Goal: Book appointment/travel/reservation

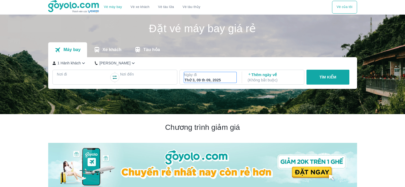
click at [228, 79] on div "Thứ 3, 09 th 09, 2025" at bounding box center [210, 79] width 52 height 5
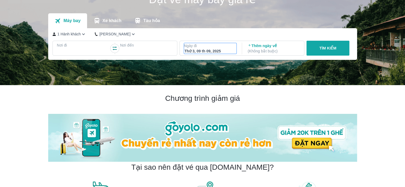
scroll to position [31, 0]
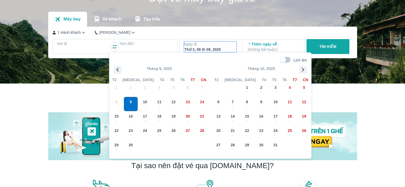
click at [302, 71] on icon "button" at bounding box center [303, 70] width 8 height 8
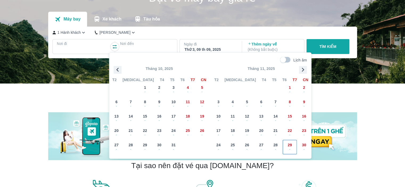
click at [293, 147] on div "29 -" at bounding box center [290, 147] width 14 height 14
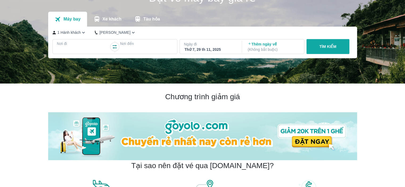
click at [72, 47] on div at bounding box center [83, 50] width 52 height 6
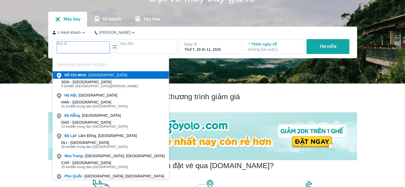
click at [79, 75] on b "Minh" at bounding box center [81, 75] width 9 height 4
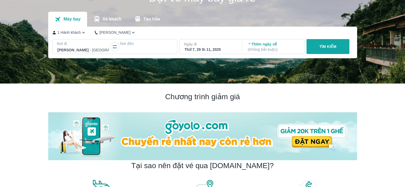
click at [132, 43] on p "Nơi đến" at bounding box center [146, 43] width 53 height 5
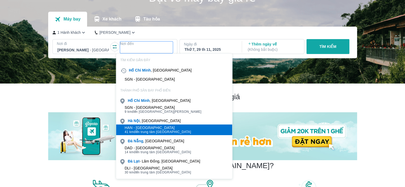
click at [162, 127] on div "HAN - [GEOGRAPHIC_DATA]" at bounding box center [158, 128] width 67 height 4
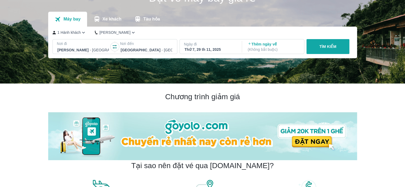
click at [331, 44] on button "TÌM KIẾM" at bounding box center [327, 46] width 43 height 15
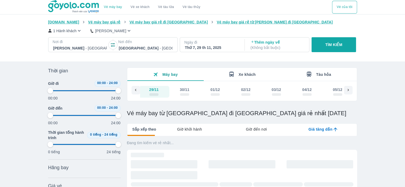
type input "97.9166666666667"
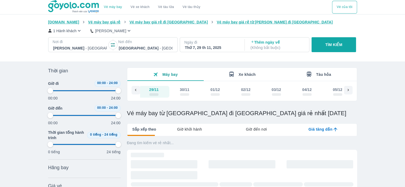
type input "97.9166666666667"
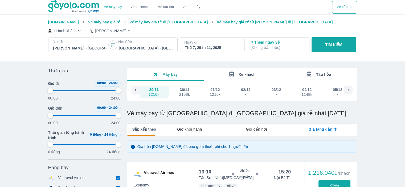
type input "97.9166666666667"
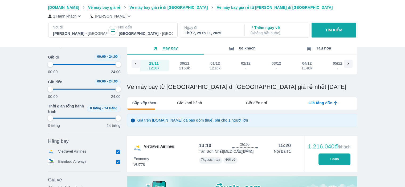
type input "97.9166666666667"
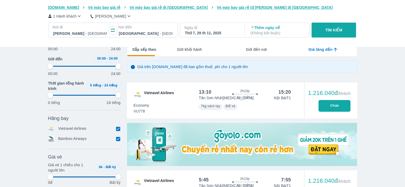
type input "97.9166666666667"
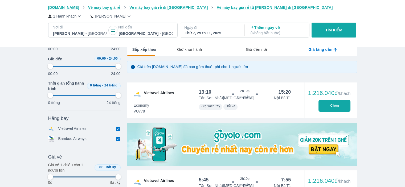
type input "97.9166666666667"
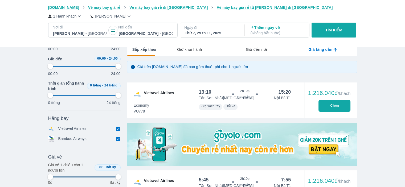
type input "97.9166666666667"
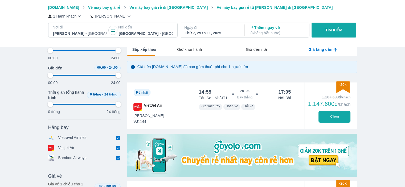
scroll to position [186, 0]
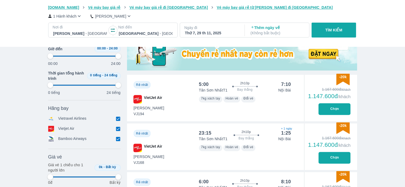
type input "97.9166666666667"
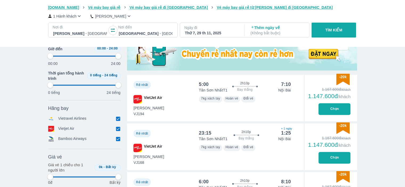
type input "97.9166666666667"
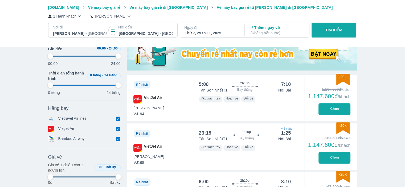
type input "97.9166666666667"
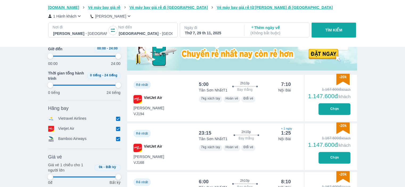
type input "97.9166666666667"
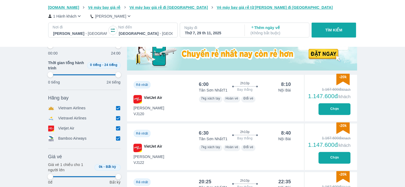
type input "97.9166666666667"
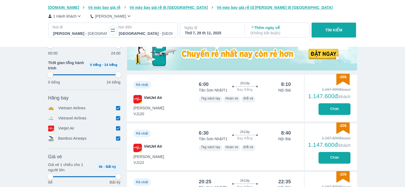
type input "97.9166666666667"
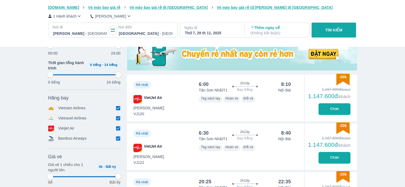
type input "97.9166666666667"
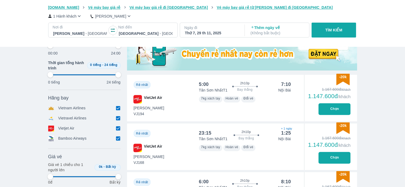
type input "97.9166666666667"
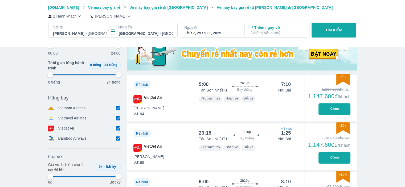
type input "97.9166666666667"
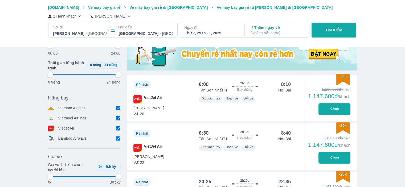
type input "97.9166666666667"
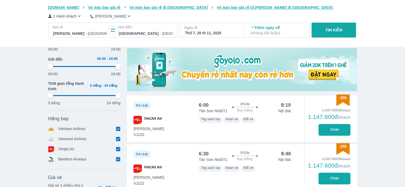
type input "97.9166666666667"
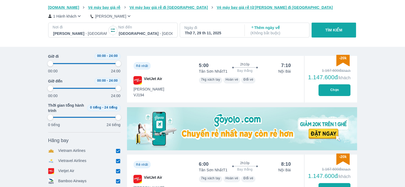
click at [206, 31] on div "Thứ 7, 29 th 11, 2025" at bounding box center [212, 32] width 54 height 5
type input "97.9166666666667"
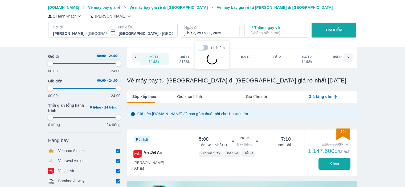
scroll to position [31, 0]
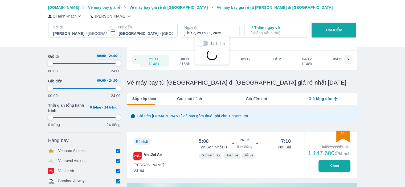
type input "97.9166666666667"
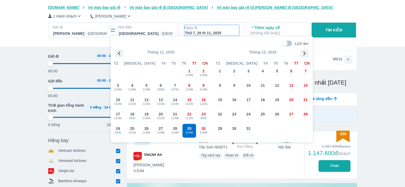
type input "97.9166666666667"
click at [118, 52] on icon "button" at bounding box center [119, 53] width 8 height 8
type input "97.9166666666667"
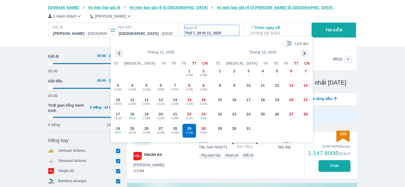
type input "97.9166666666667"
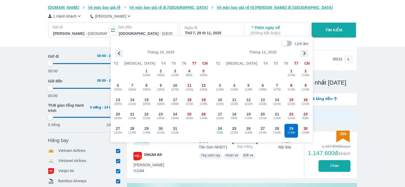
type input "97.9166666666667"
click at [118, 52] on icon "button" at bounding box center [119, 53] width 8 height 8
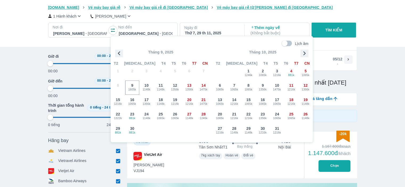
type input "97.9166666666667"
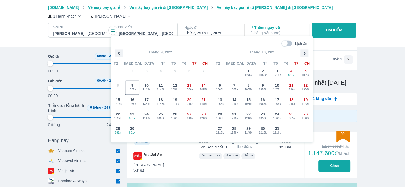
type input "97.9166666666667"
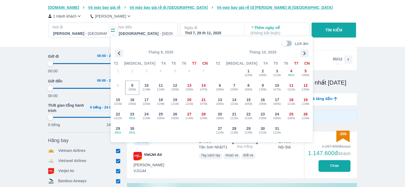
type input "97.9166666666667"
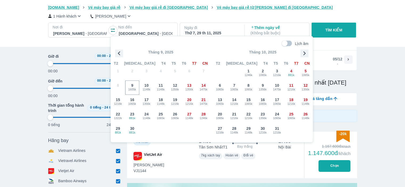
type input "97.9166666666667"
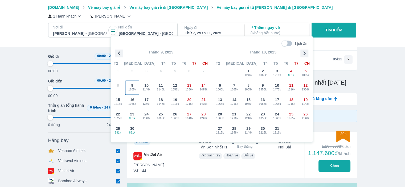
type input "97.9166666666667"
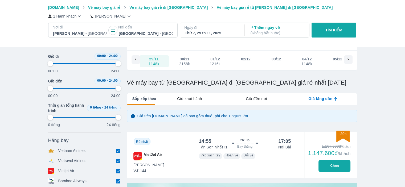
type input "97.9166666666667"
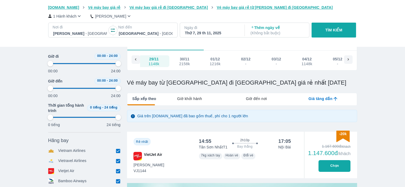
type input "97.9166666666667"
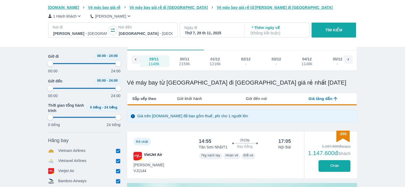
type input "97.9166666666667"
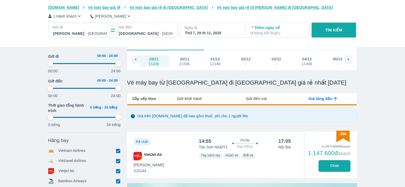
type input "97.9166666666667"
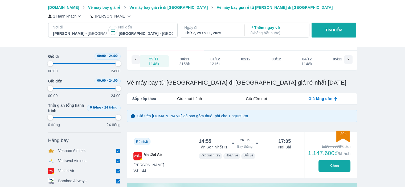
type input "97.9166666666667"
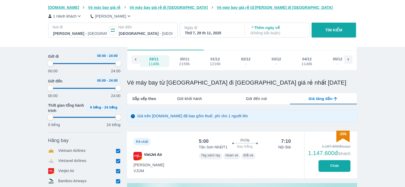
type input "97.9166666666667"
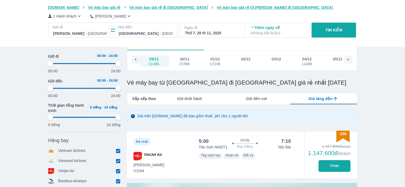
type input "97.9166666666667"
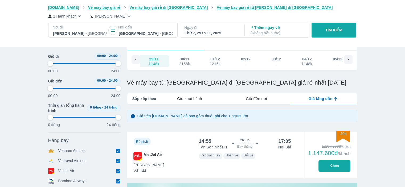
type input "97.9166666666667"
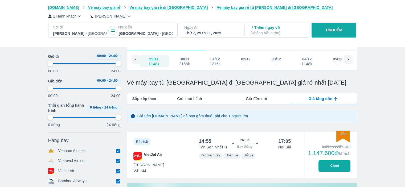
type input "97.9166666666667"
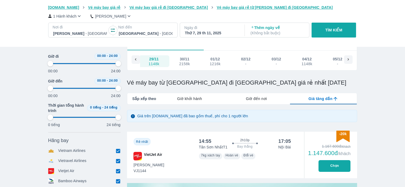
type input "97.9166666666667"
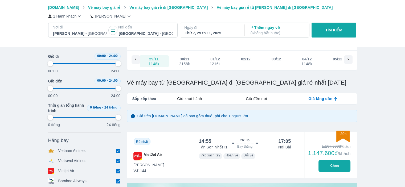
type input "97.9166666666667"
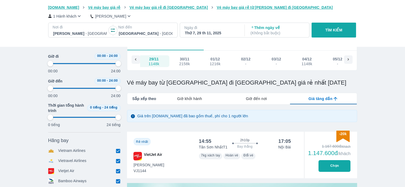
type input "97.9166666666667"
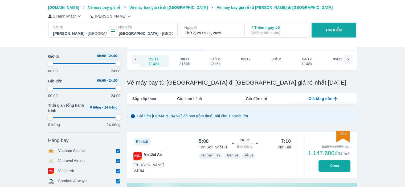
type input "97.9166666666667"
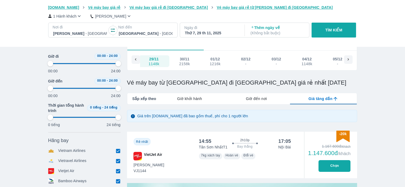
type input "97.9166666666667"
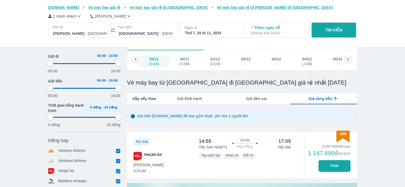
type input "97.9166666666667"
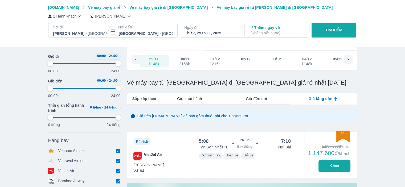
type input "97.9166666666667"
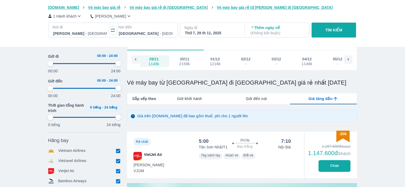
type input "97.9166666666667"
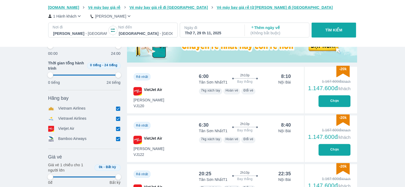
type input "97.9166666666667"
